Goal: Check status: Check status

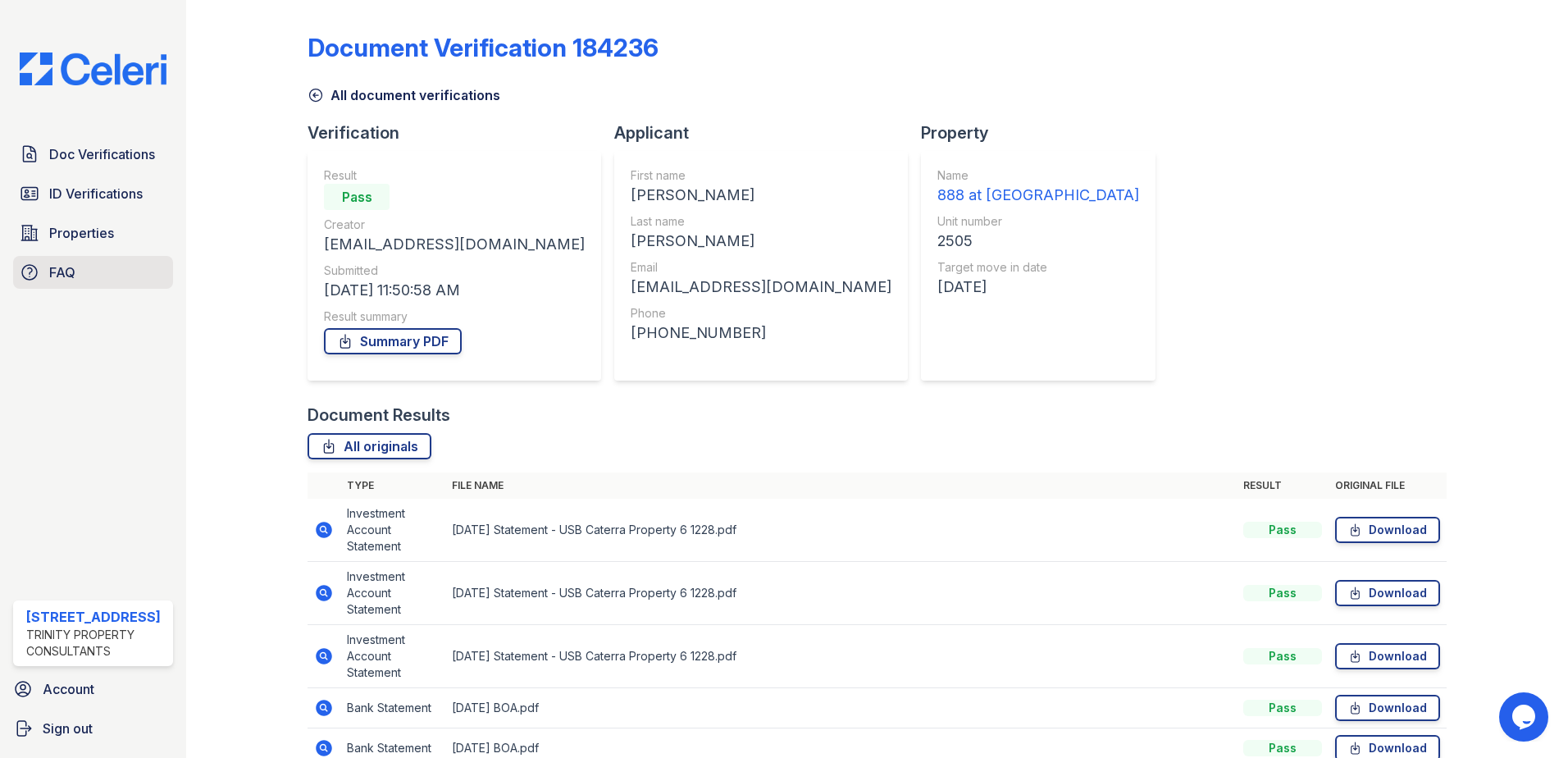
scroll to position [123, 0]
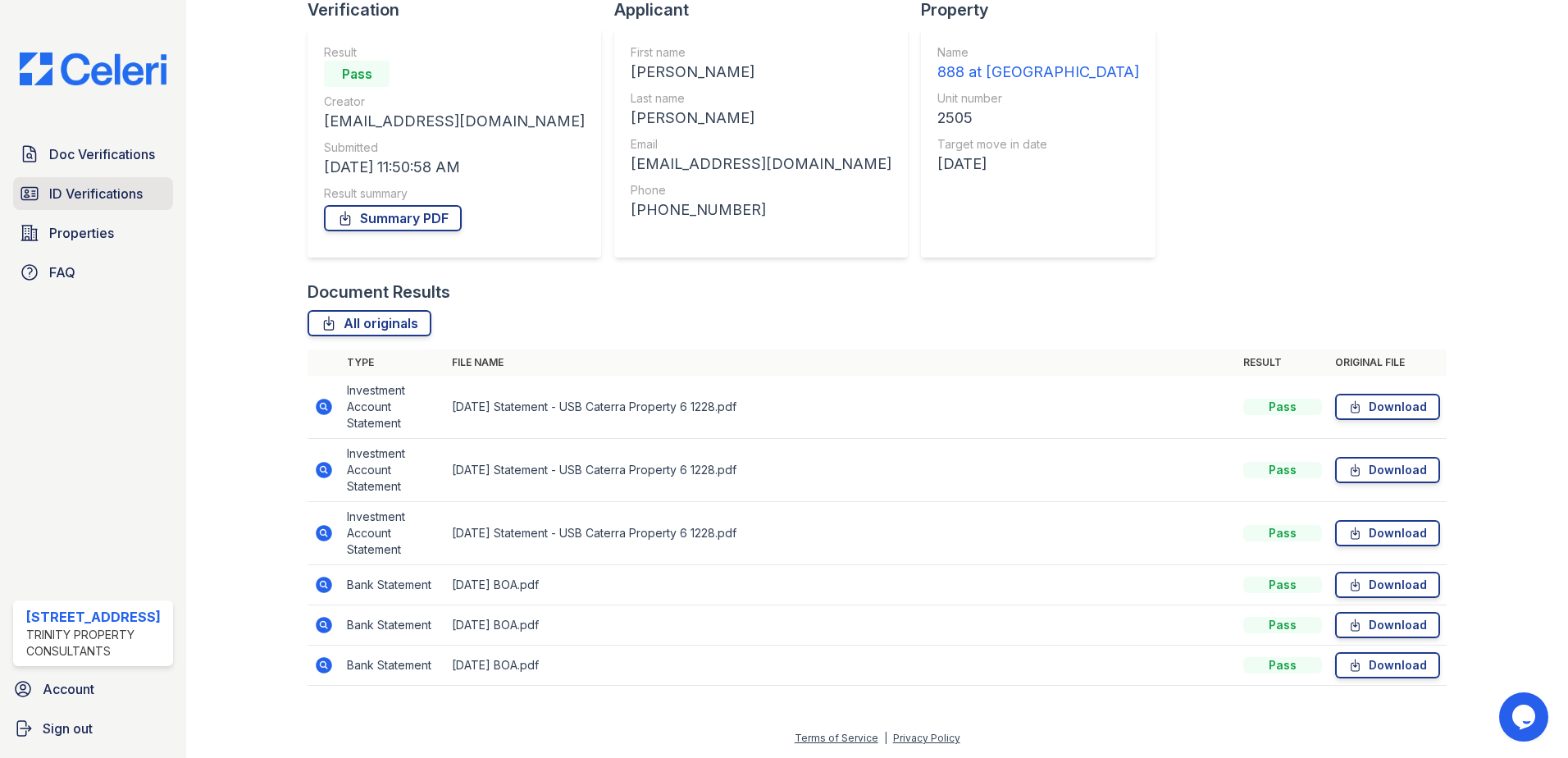
click at [96, 195] on span "ID Verifications" at bounding box center [95, 193] width 94 height 20
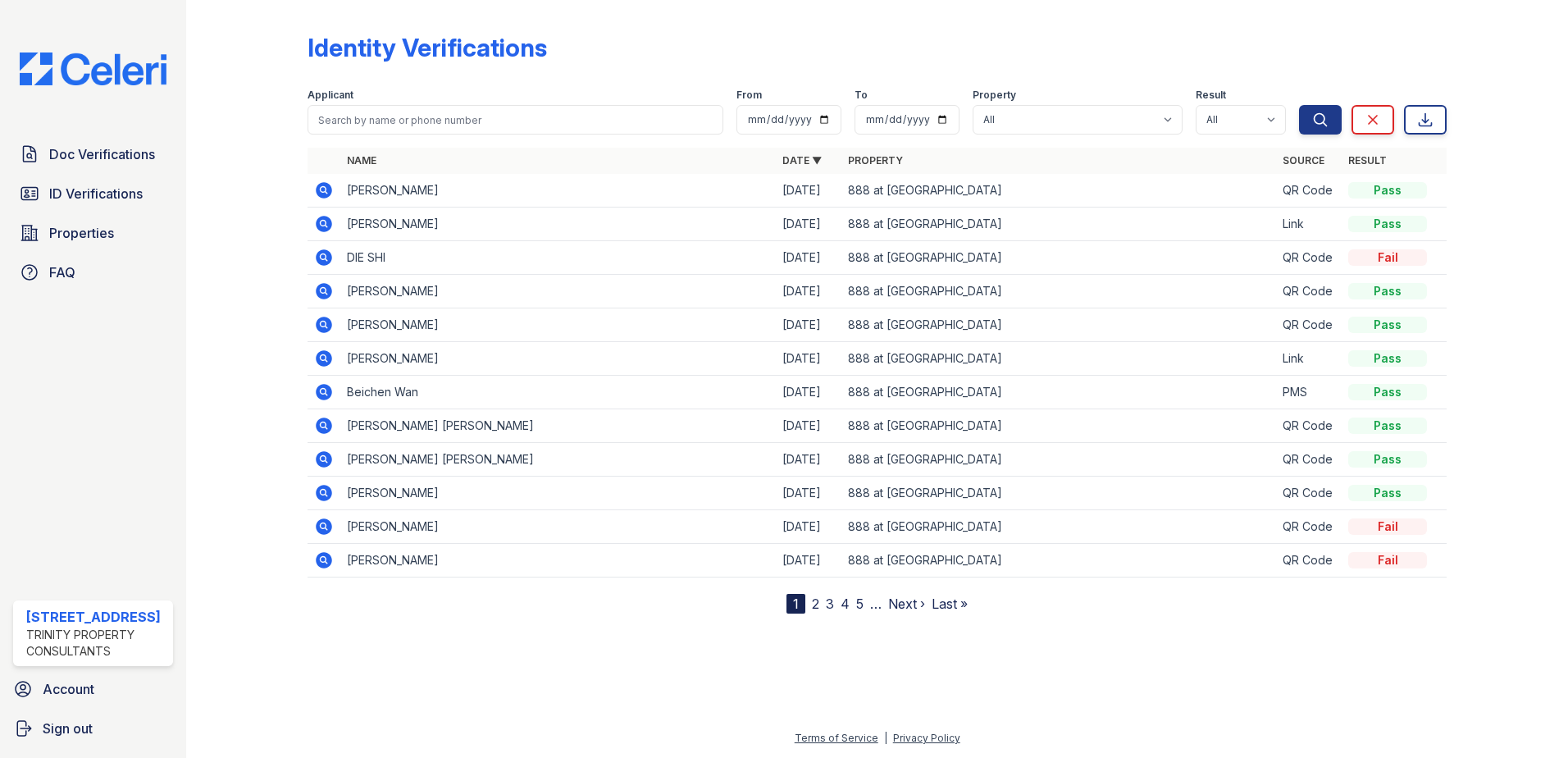
click at [96, 195] on span "ID Verifications" at bounding box center [95, 193] width 94 height 20
click at [113, 193] on span "ID Verifications" at bounding box center [95, 193] width 94 height 20
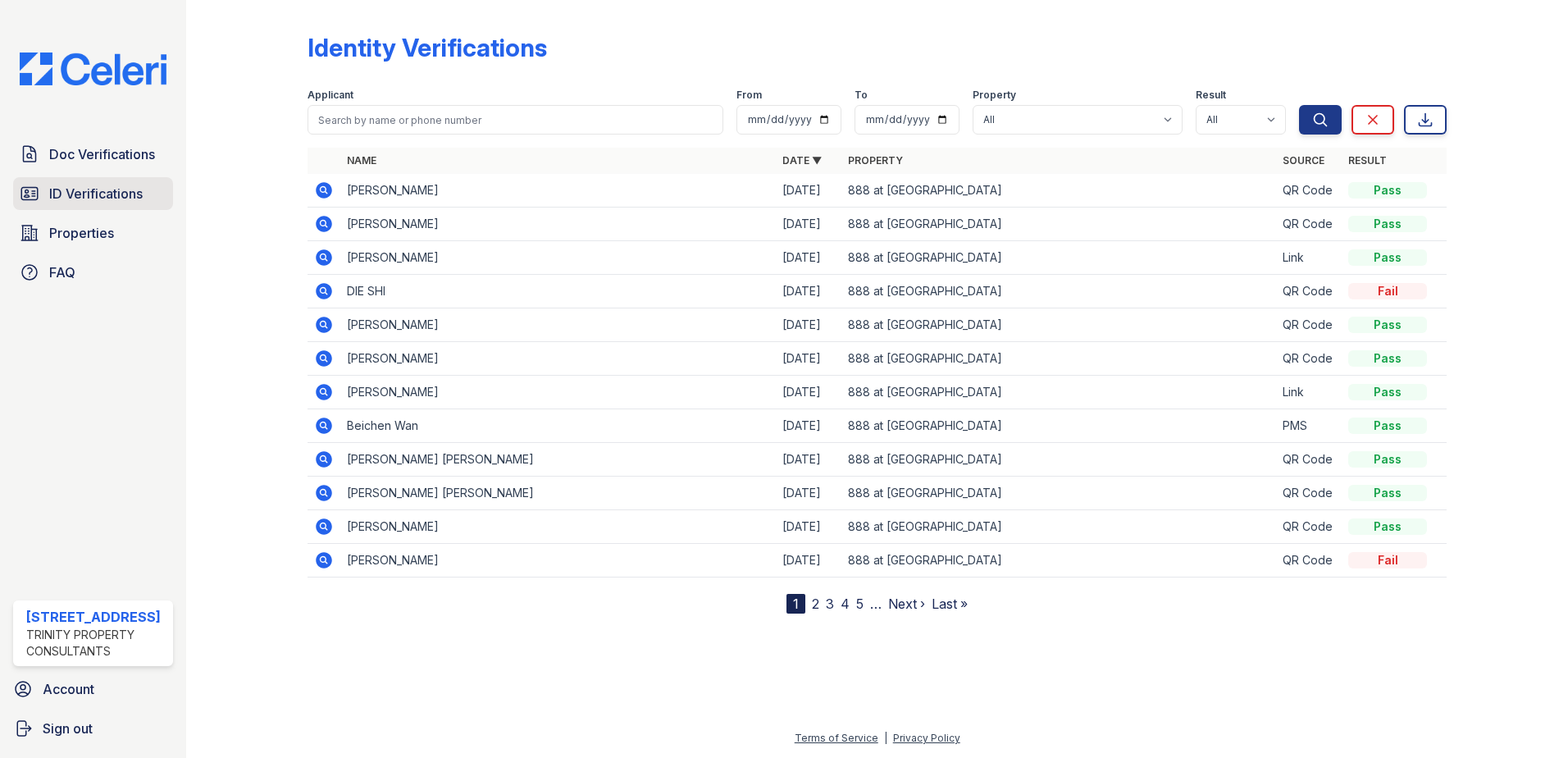
click at [81, 194] on span "ID Verifications" at bounding box center [95, 193] width 94 height 20
click at [120, 186] on span "ID Verifications" at bounding box center [95, 193] width 94 height 20
click at [140, 199] on span "ID Verifications" at bounding box center [95, 193] width 94 height 20
click at [109, 198] on span "ID Verifications" at bounding box center [95, 193] width 94 height 20
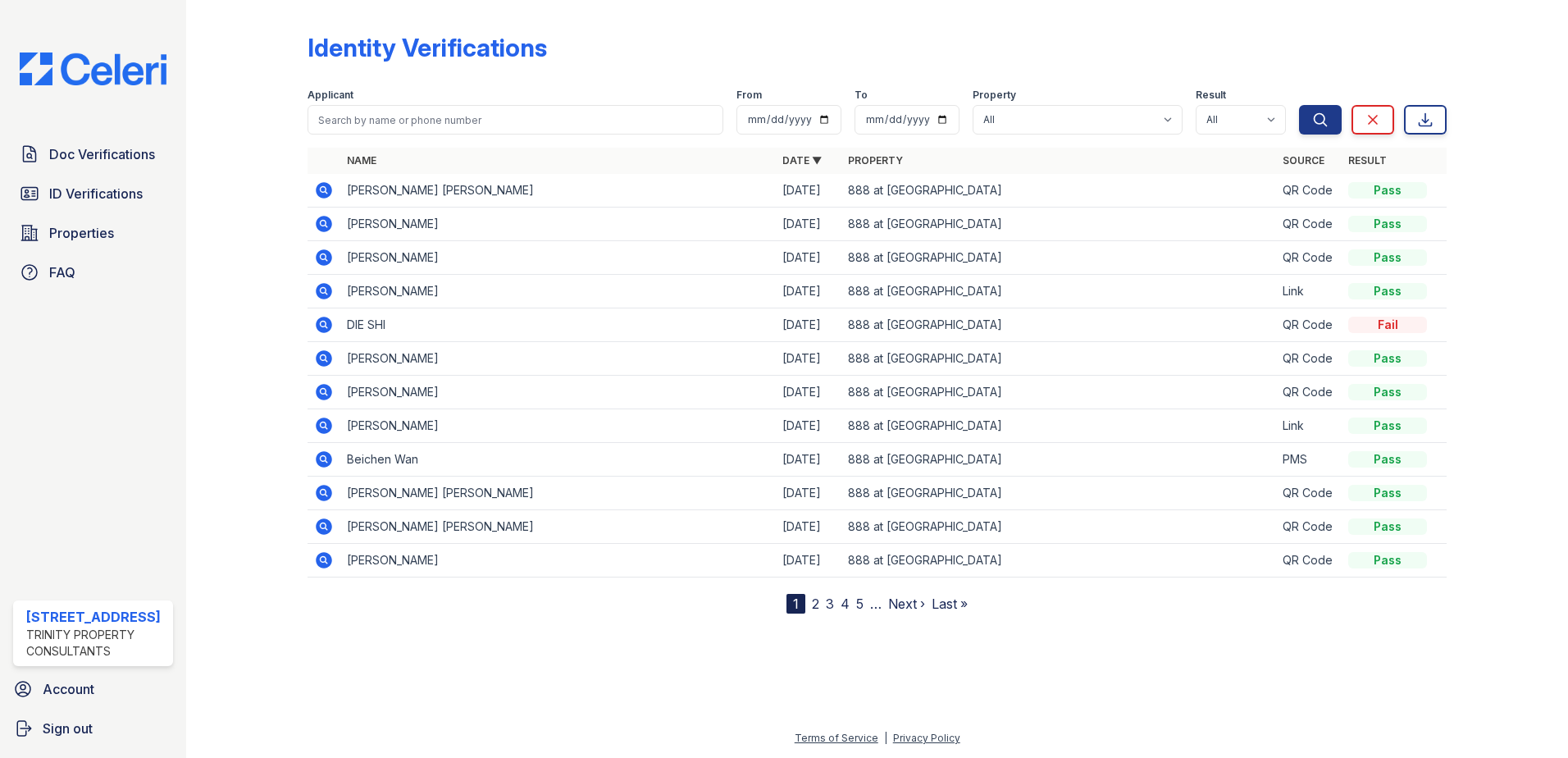
click at [109, 198] on span "ID Verifications" at bounding box center [95, 193] width 94 height 20
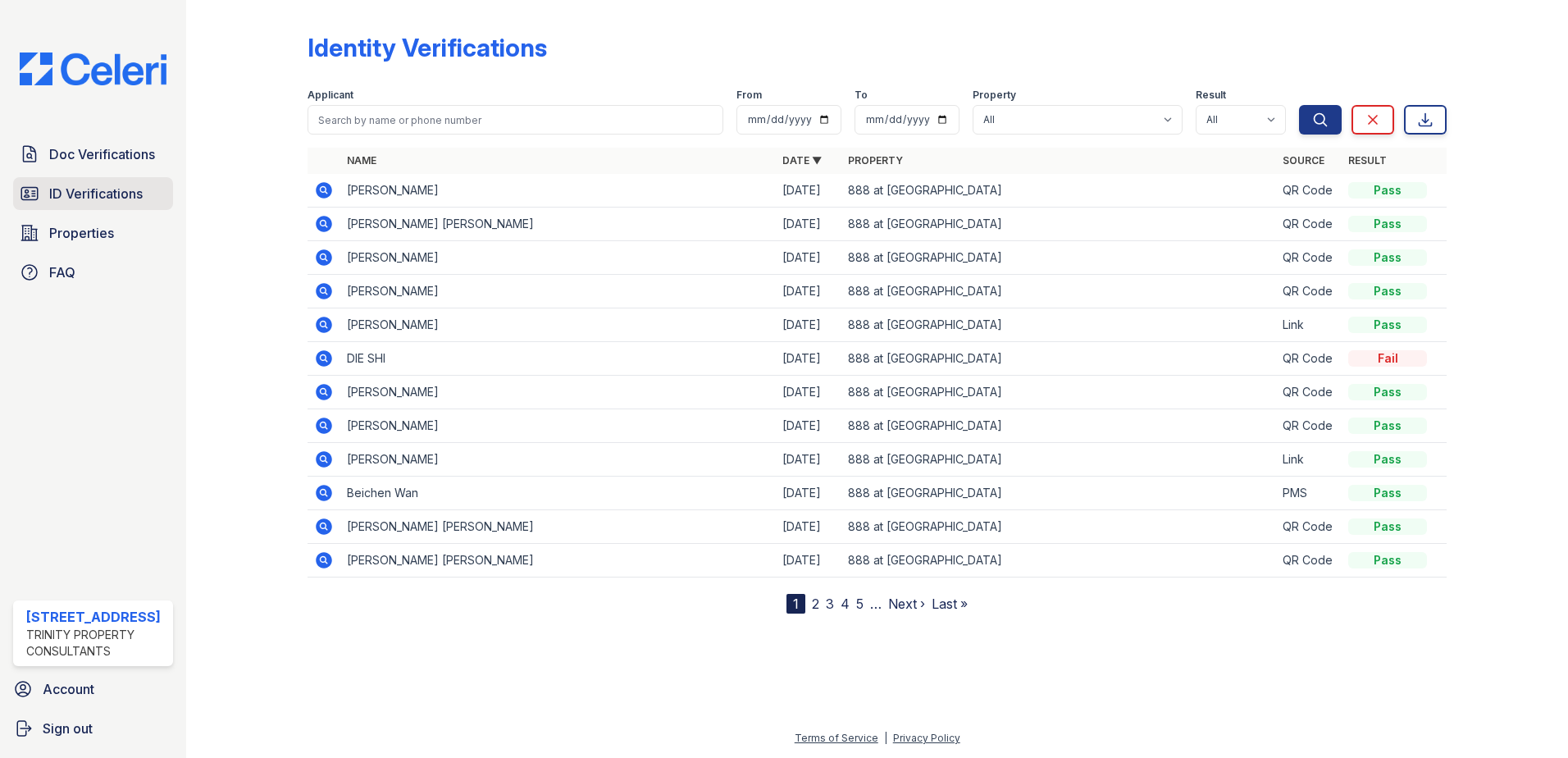
click at [111, 197] on span "ID Verifications" at bounding box center [95, 193] width 94 height 20
click at [324, 218] on icon at bounding box center [323, 223] width 16 height 16
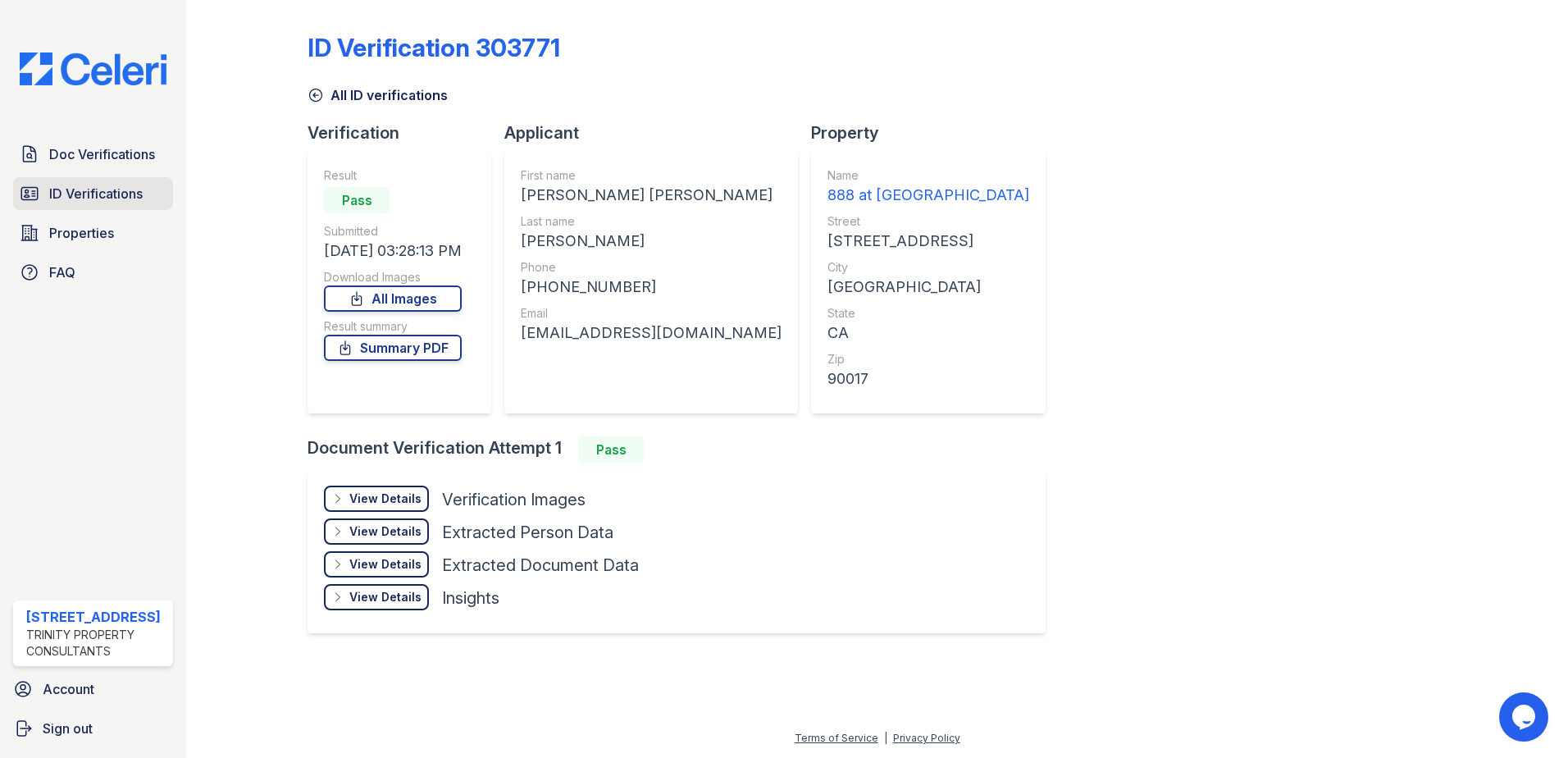
click at [102, 185] on span "ID Verifications" at bounding box center [95, 193] width 94 height 20
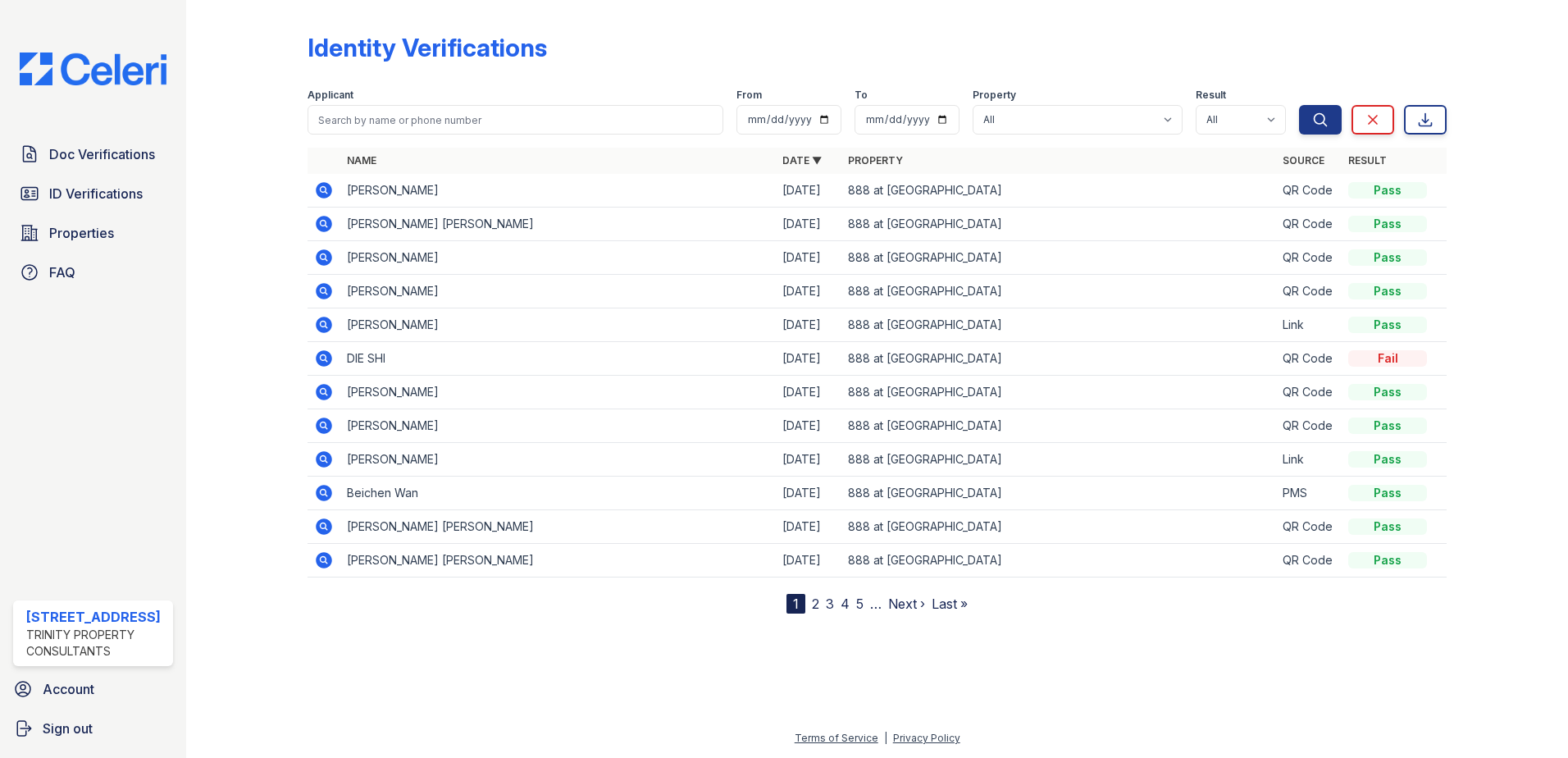
click at [326, 220] on icon at bounding box center [323, 223] width 16 height 16
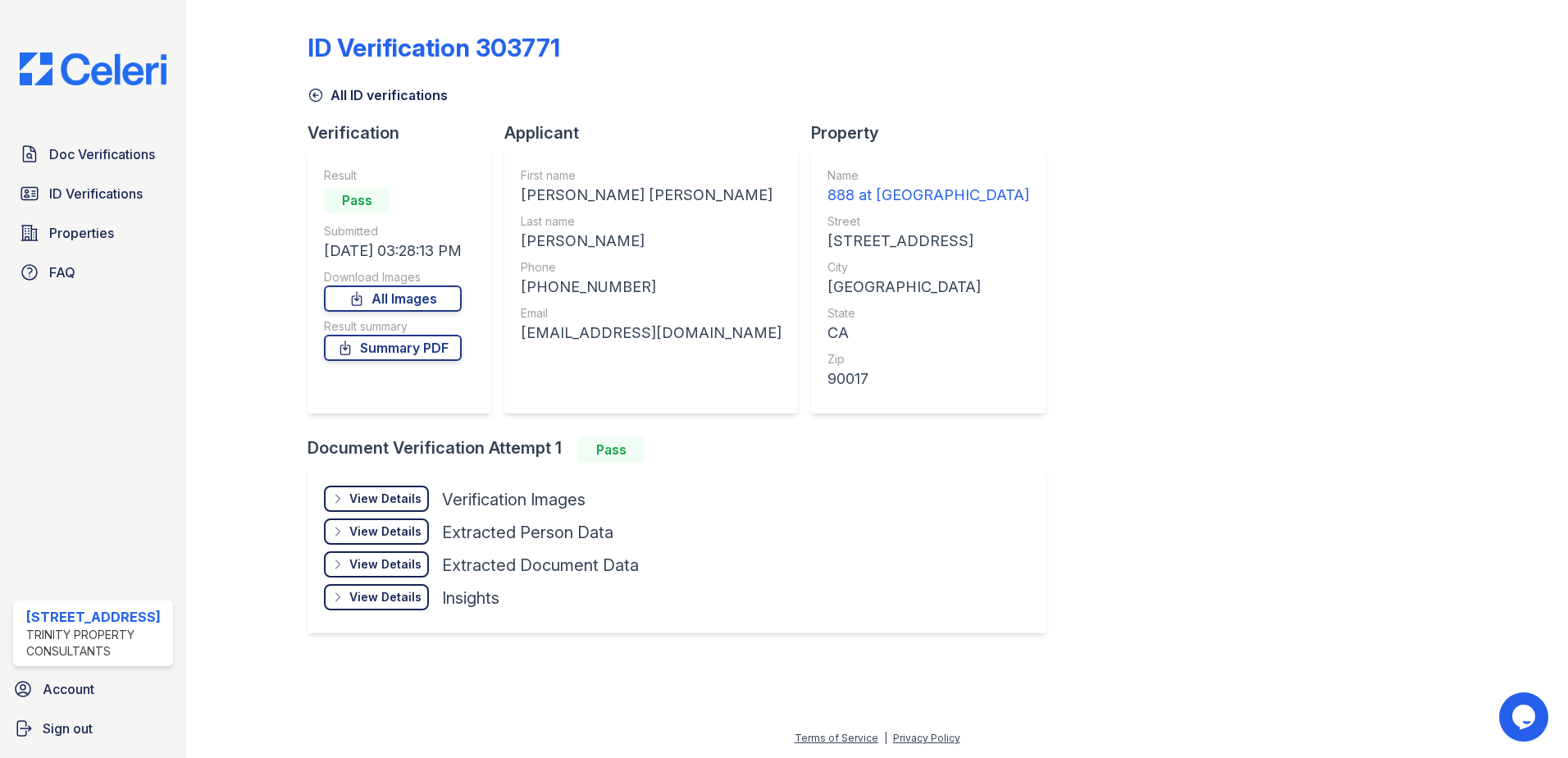
click at [577, 294] on div "[PHONE_NUMBER]" at bounding box center [650, 287] width 260 height 23
copy div "15103968416"
click at [583, 330] on div "ianmwong@live.com" at bounding box center [650, 333] width 260 height 23
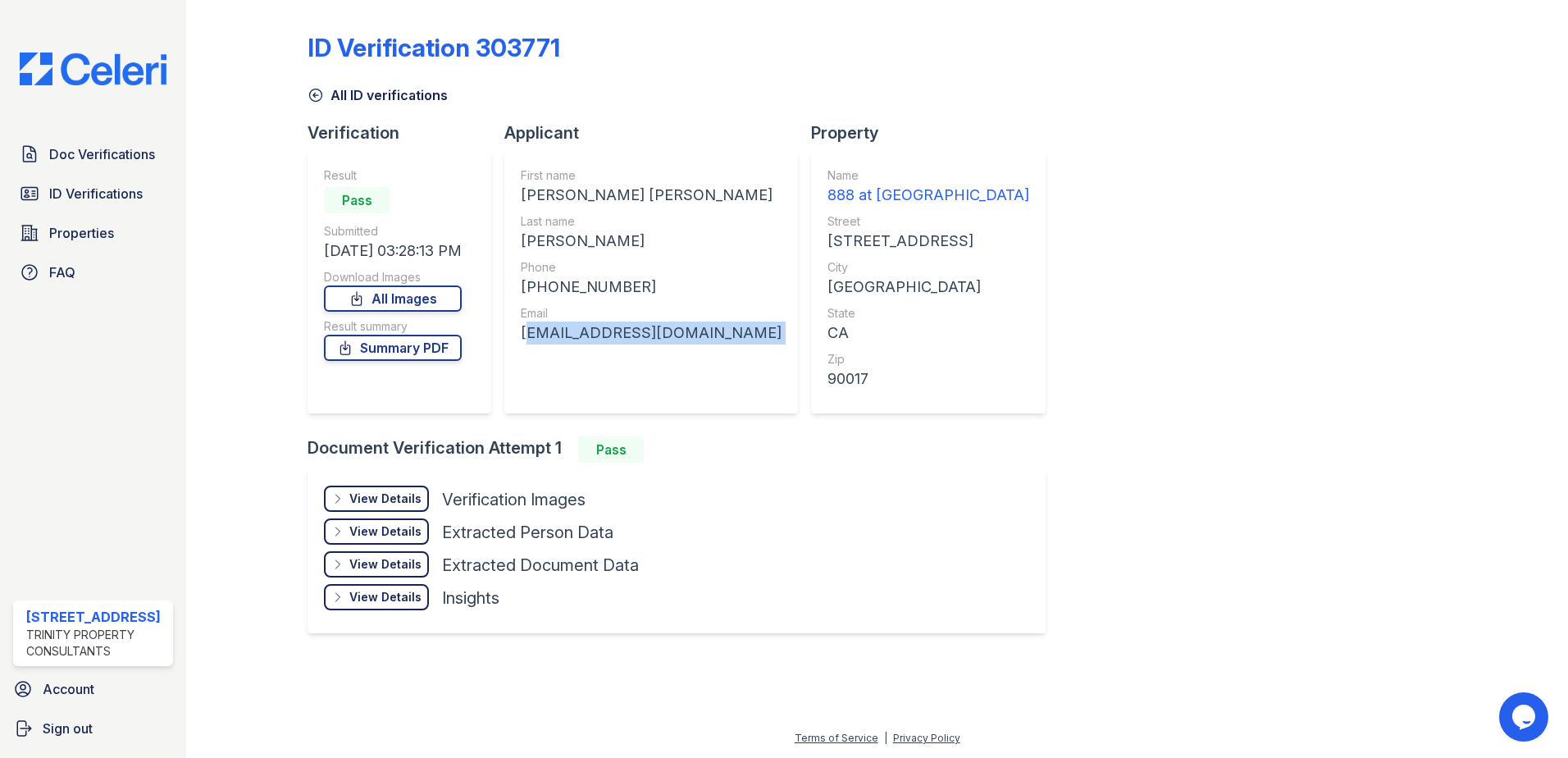
click at [583, 330] on div "ianmwong@live.com" at bounding box center [650, 333] width 260 height 23
copy div "ianmwong@live.com"
click at [311, 98] on icon at bounding box center [315, 95] width 16 height 16
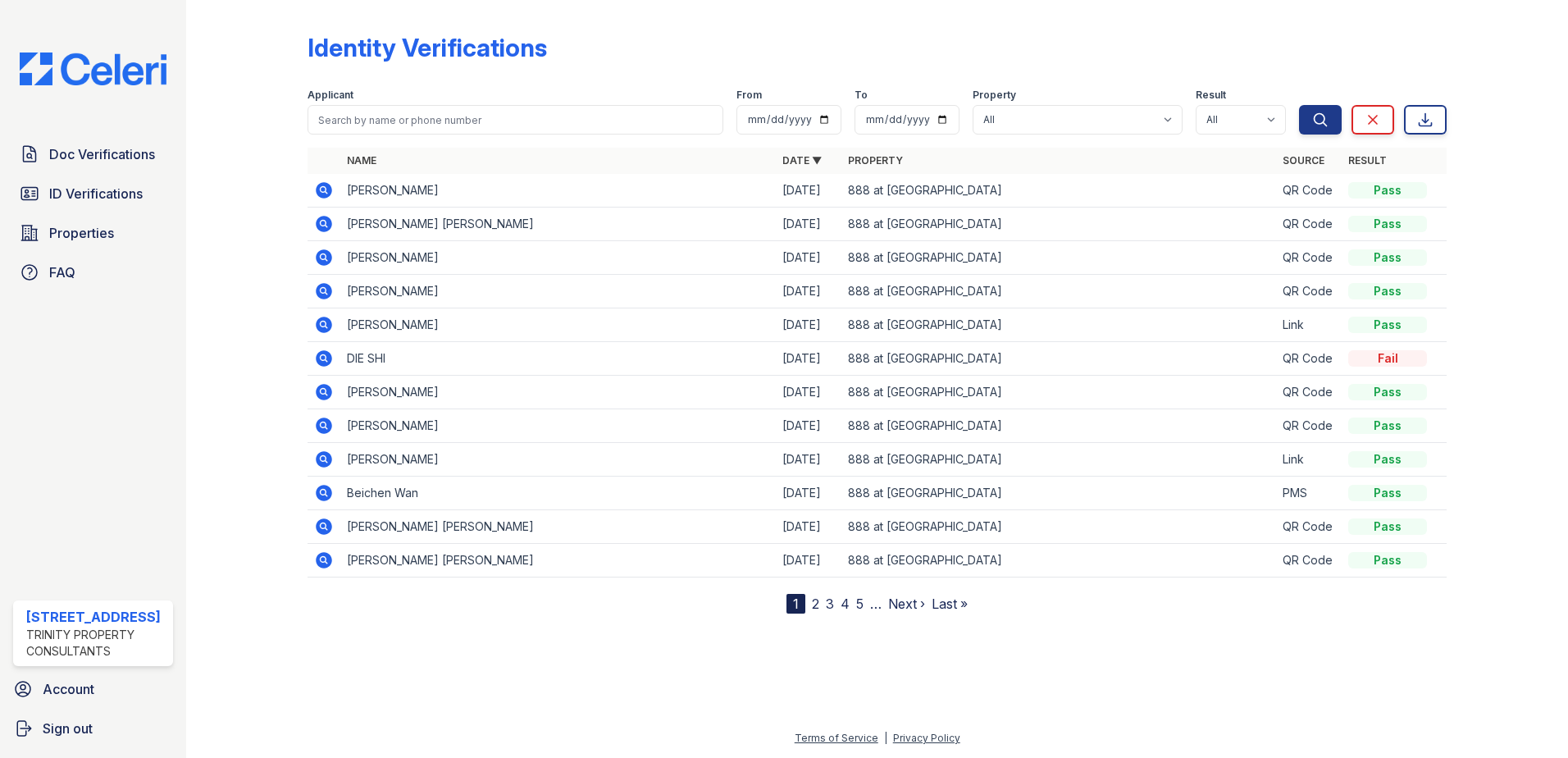
click at [323, 191] on icon at bounding box center [322, 189] width 4 height 4
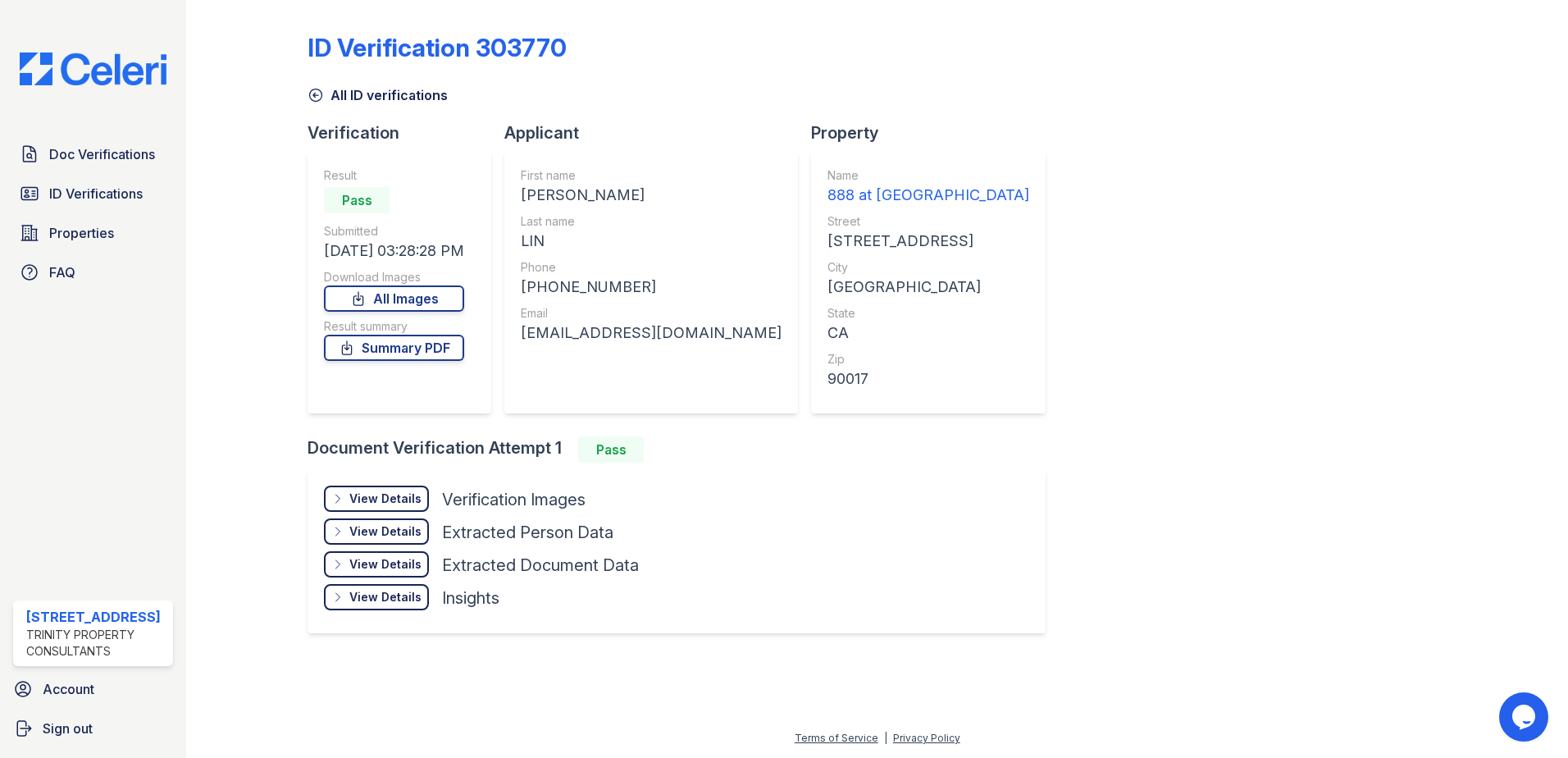
click at [574, 280] on div "+14153350485" at bounding box center [650, 287] width 260 height 23
copy div "14153350485"
click at [608, 333] on div "jordan24640@gmail.com" at bounding box center [650, 333] width 260 height 23
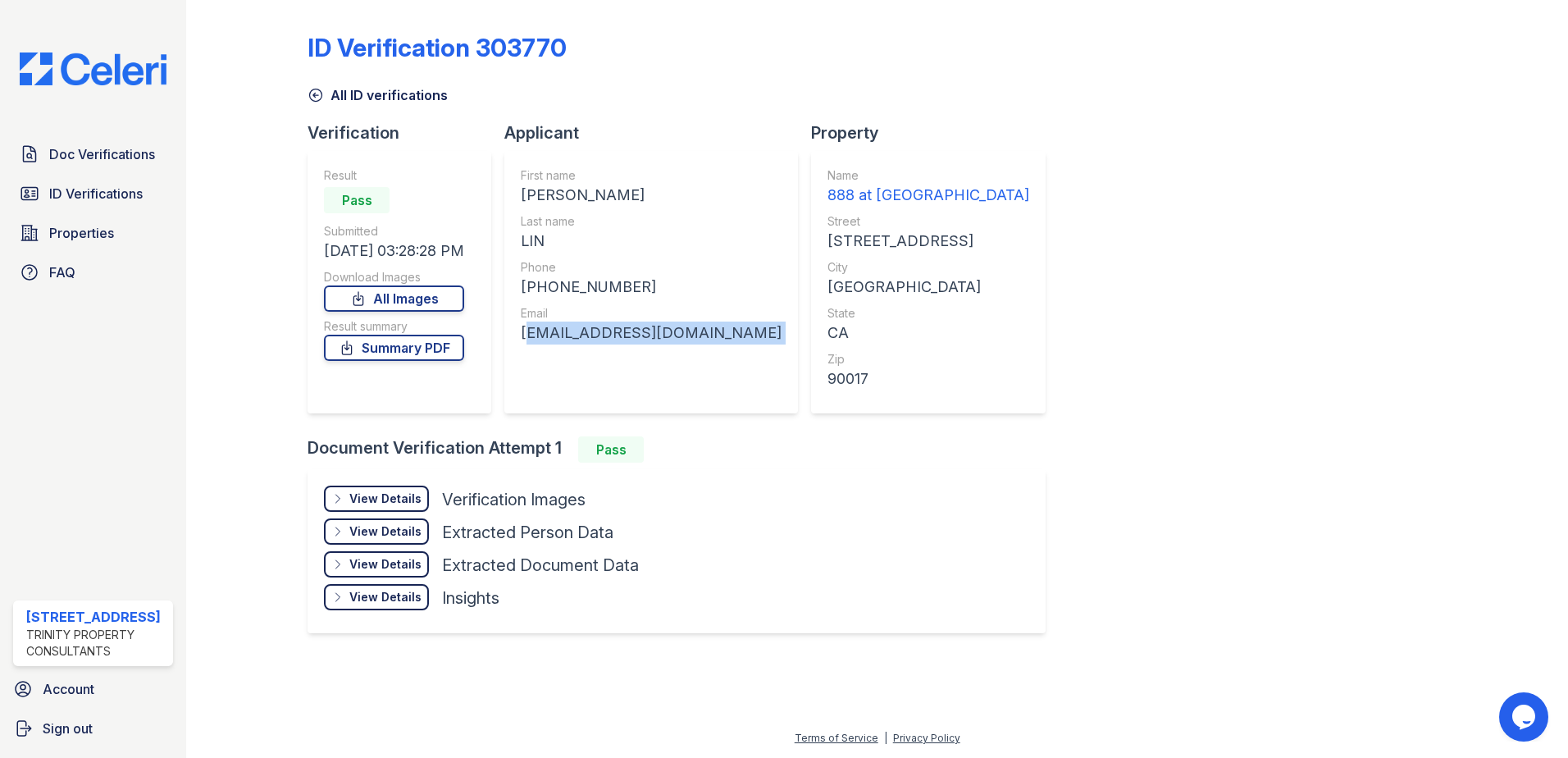
click at [608, 333] on div "jordan24640@gmail.com" at bounding box center [650, 333] width 260 height 23
copy div "jordan24640@gmail.com"
click at [125, 191] on span "ID Verifications" at bounding box center [95, 193] width 94 height 20
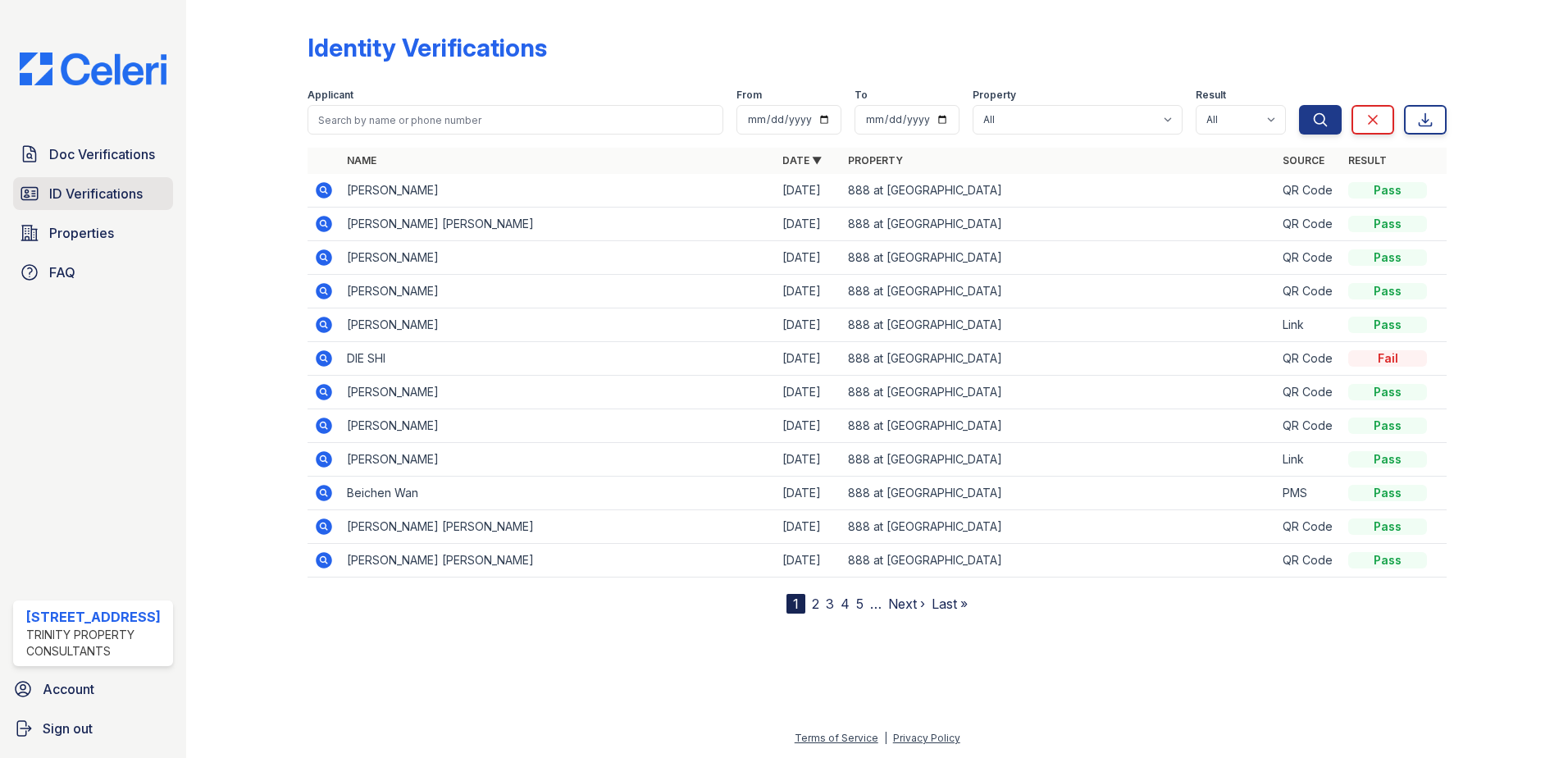
click at [109, 199] on span "ID Verifications" at bounding box center [95, 193] width 94 height 20
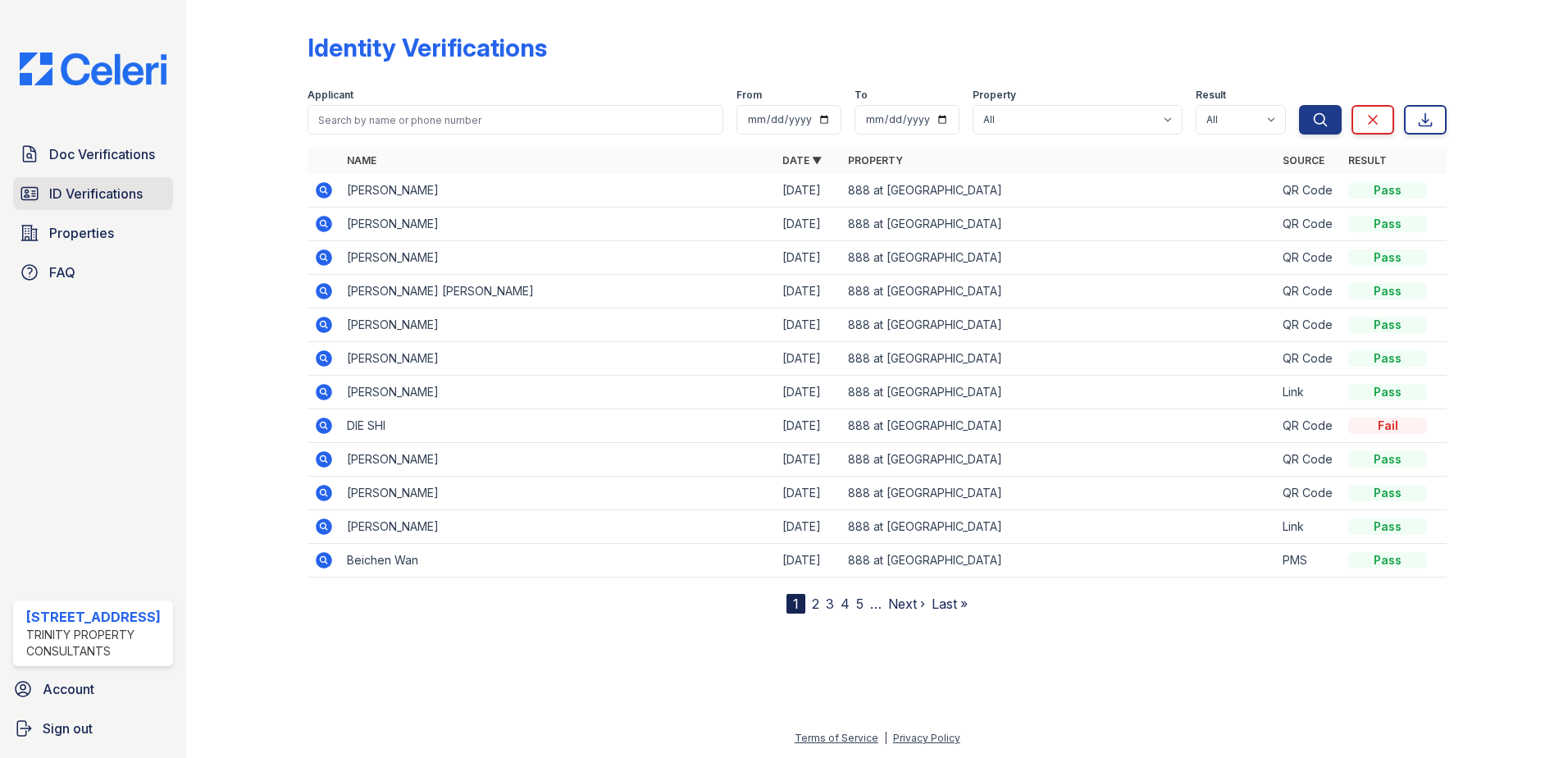
click at [124, 188] on span "ID Verifications" at bounding box center [95, 193] width 94 height 20
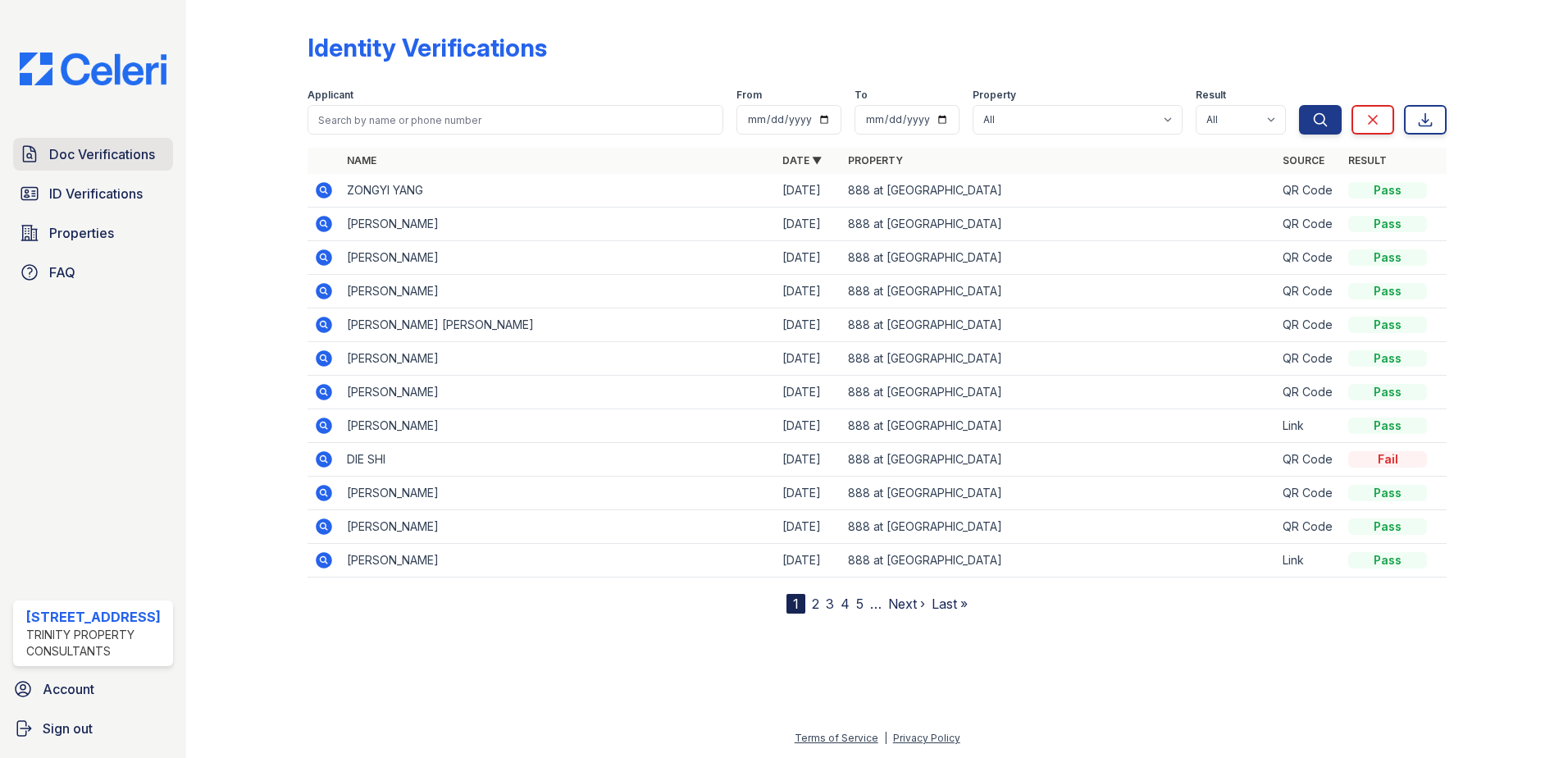
click at [125, 150] on span "Doc Verifications" at bounding box center [101, 154] width 106 height 20
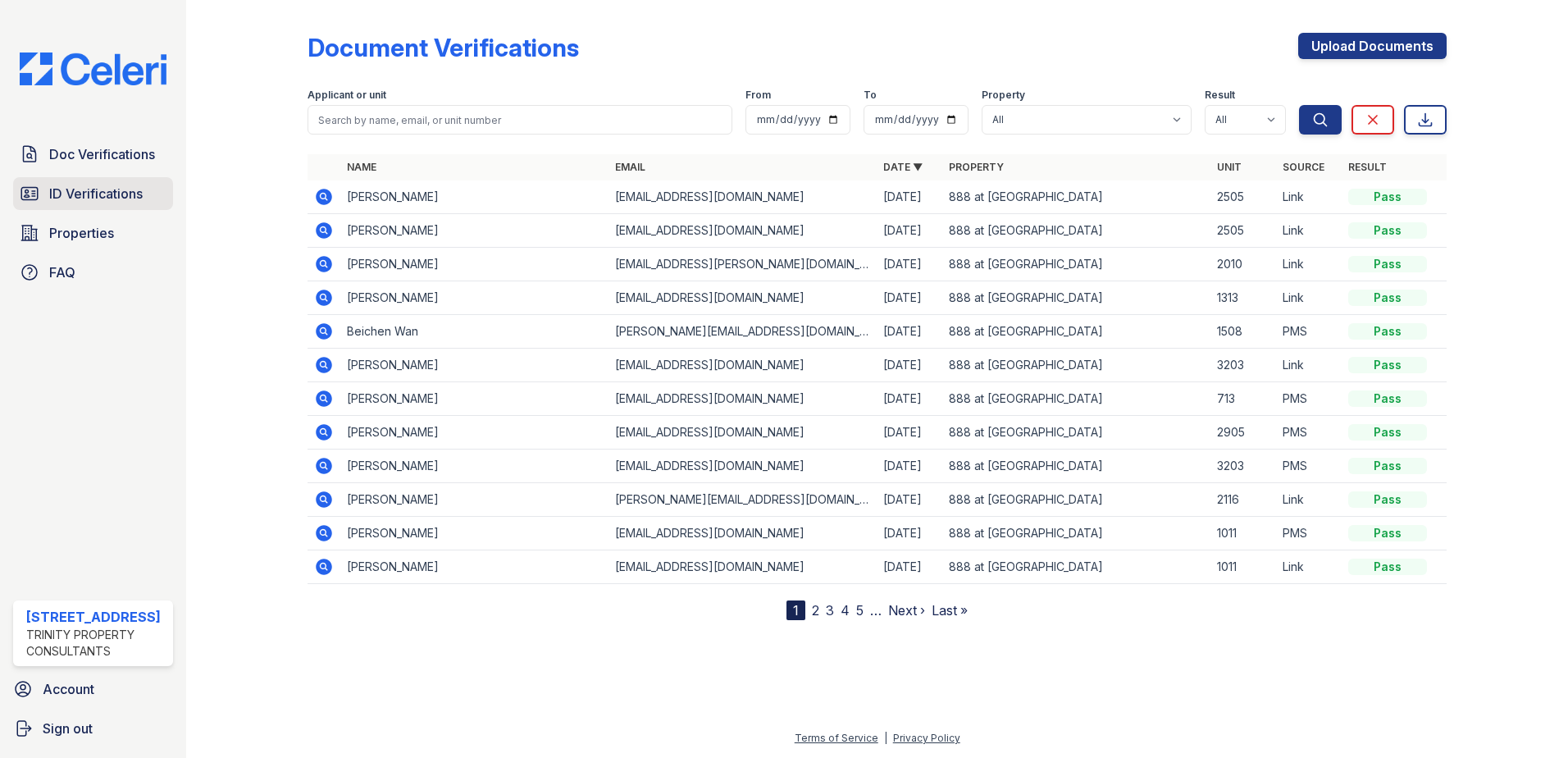
click at [122, 183] on link "ID Verifications" at bounding box center [93, 193] width 160 height 33
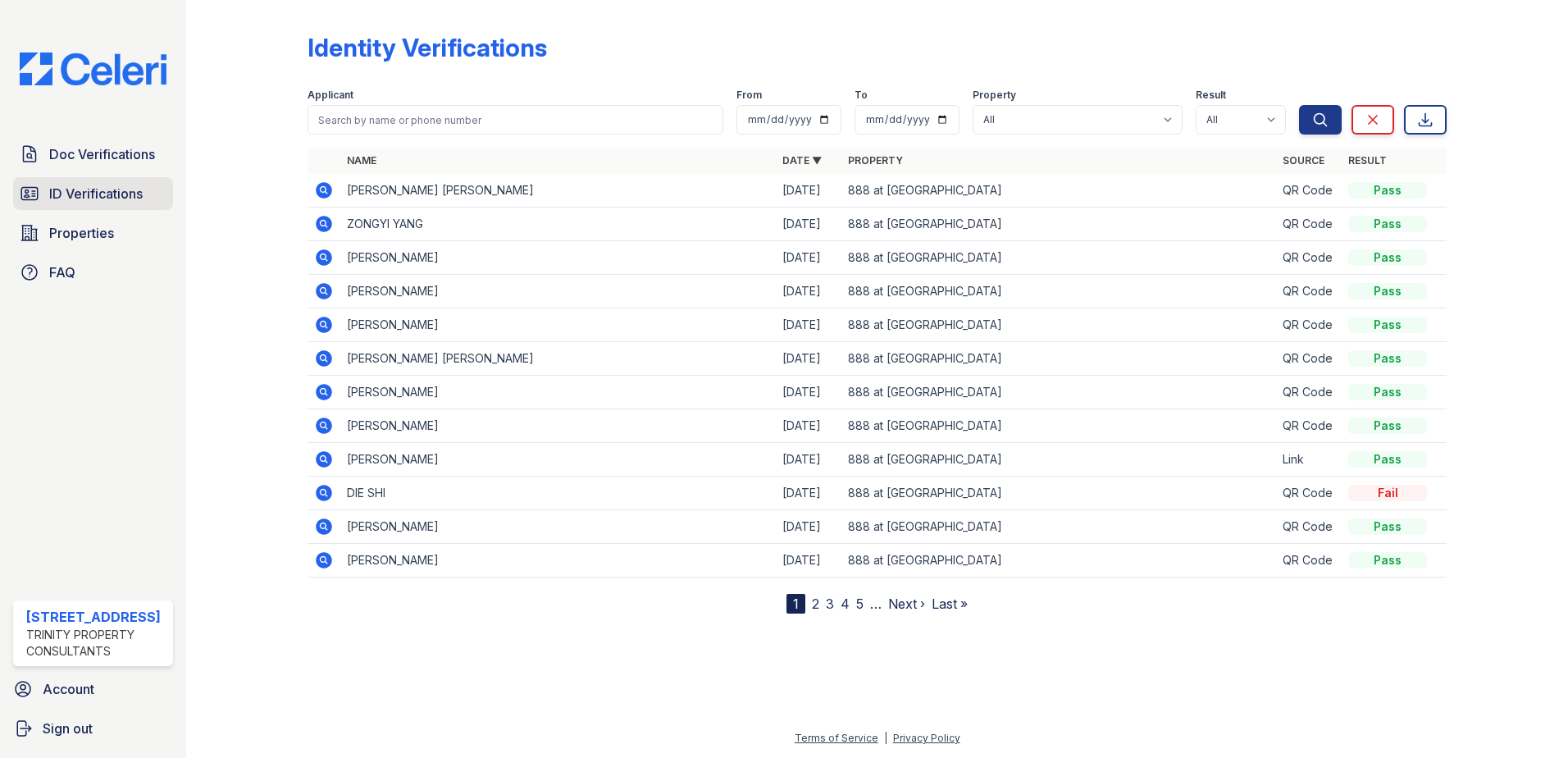
click at [121, 190] on span "ID Verifications" at bounding box center [95, 193] width 94 height 20
click at [88, 193] on span "ID Verifications" at bounding box center [95, 193] width 94 height 20
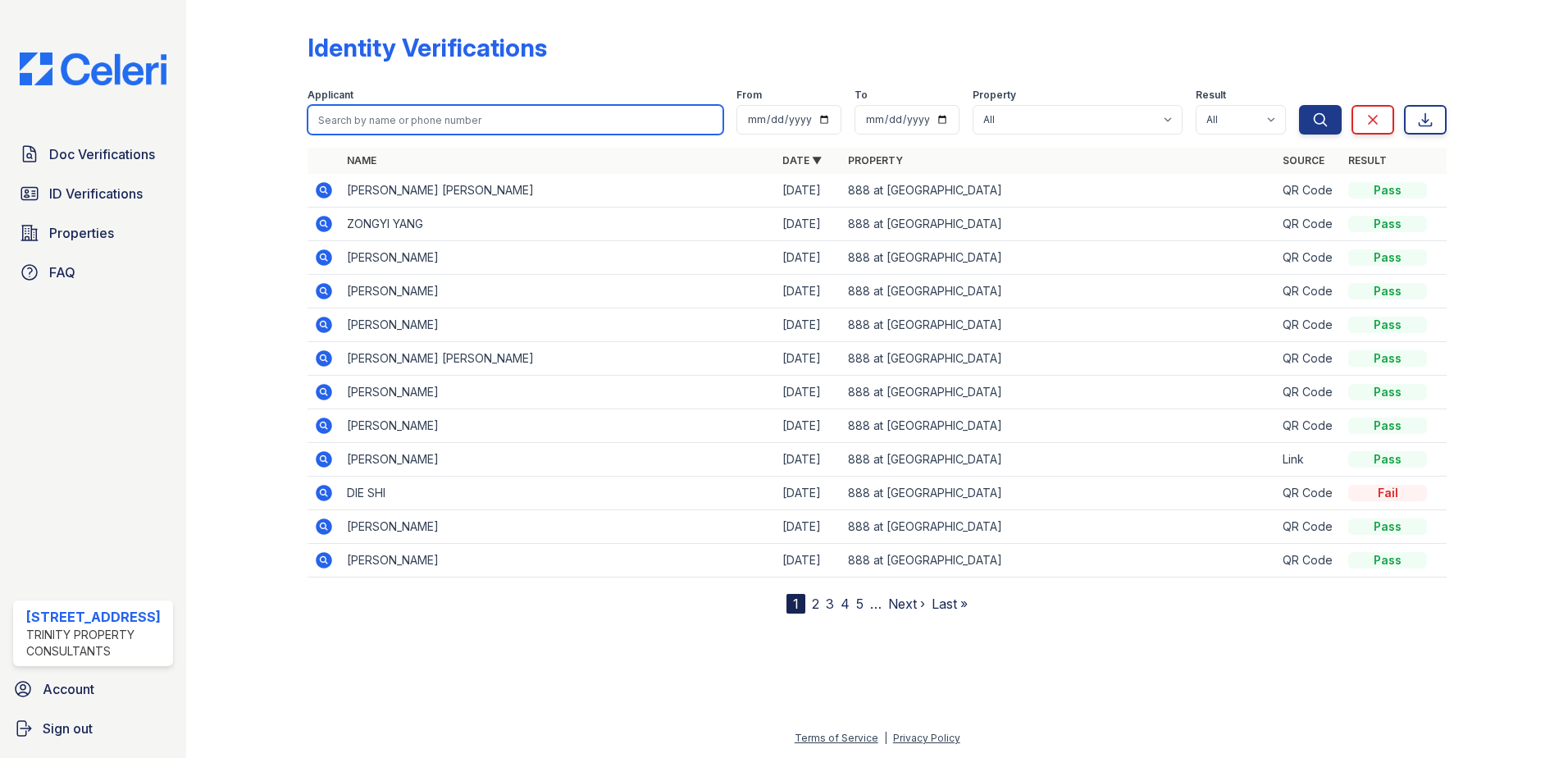
click at [584, 109] on input "search" at bounding box center [516, 119] width 416 height 29
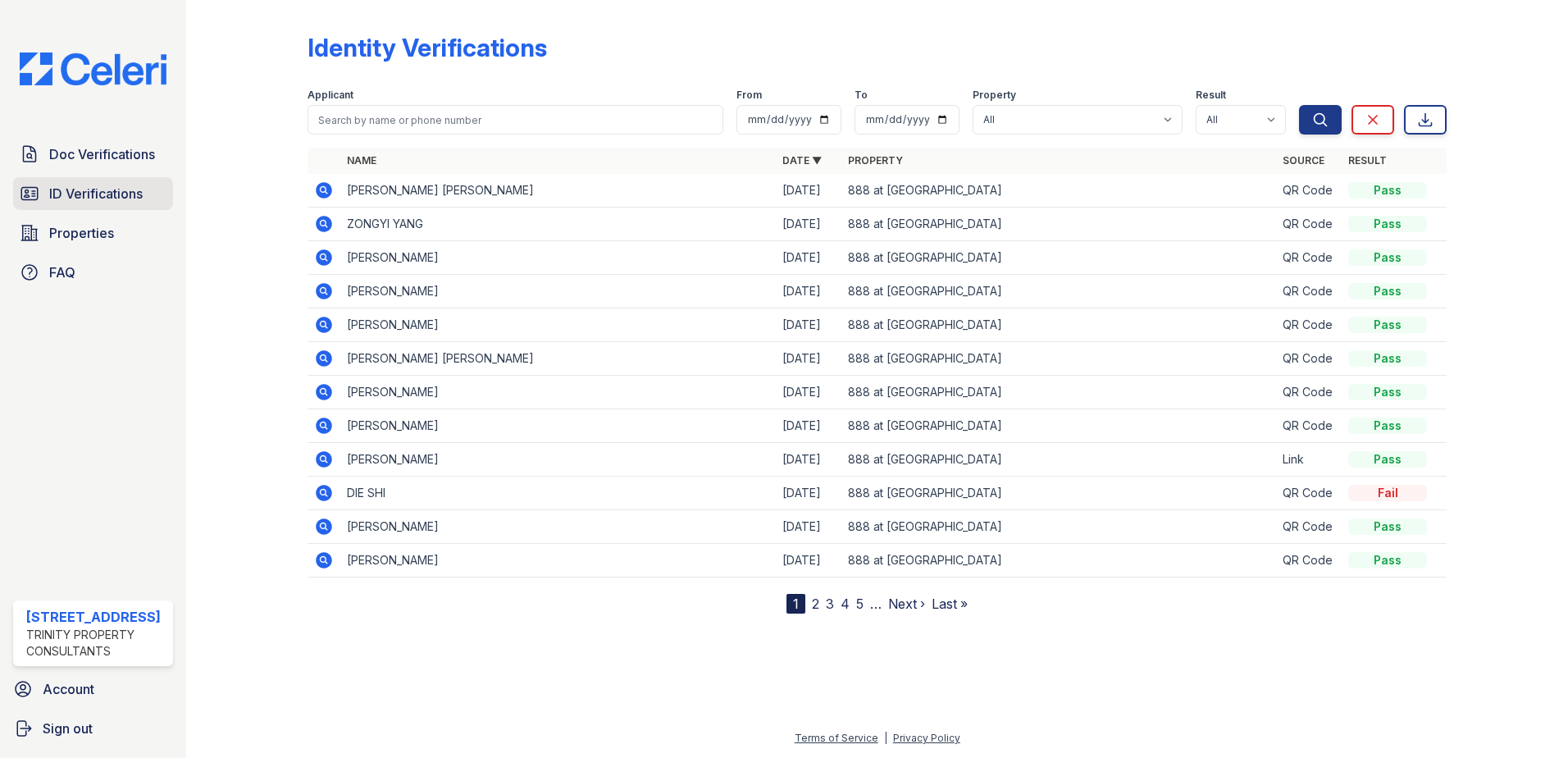
click at [91, 192] on span "ID Verifications" at bounding box center [95, 193] width 94 height 20
